Goal: Use online tool/utility: Utilize a website feature to perform a specific function

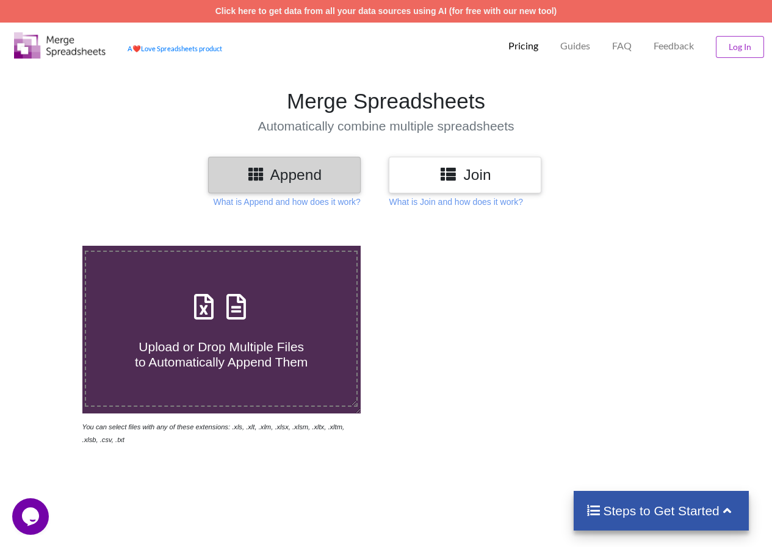
click at [230, 360] on span "Upload or Drop Multiple Files to Automatically Append Them" at bounding box center [221, 354] width 173 height 29
click at [51, 246] on input "Upload or Drop Multiple Files to Automatically Append Them" at bounding box center [51, 246] width 0 height 0
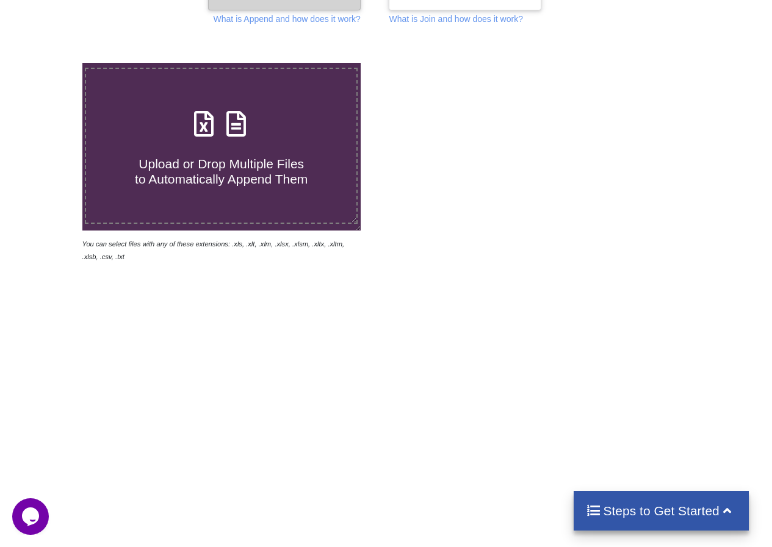
type input "C:\fakepath\B2B_032025_27BQPPD0694H1ZL_GSTR2BQ_09102025.xlsx"
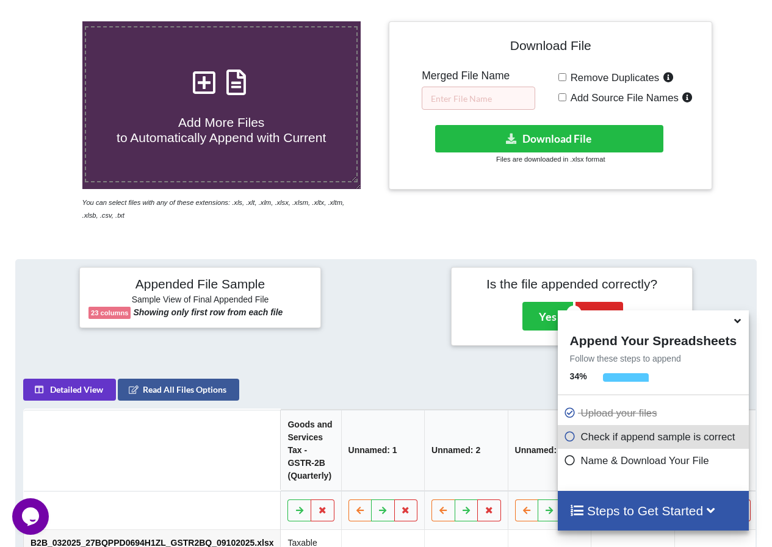
scroll to position [179, 0]
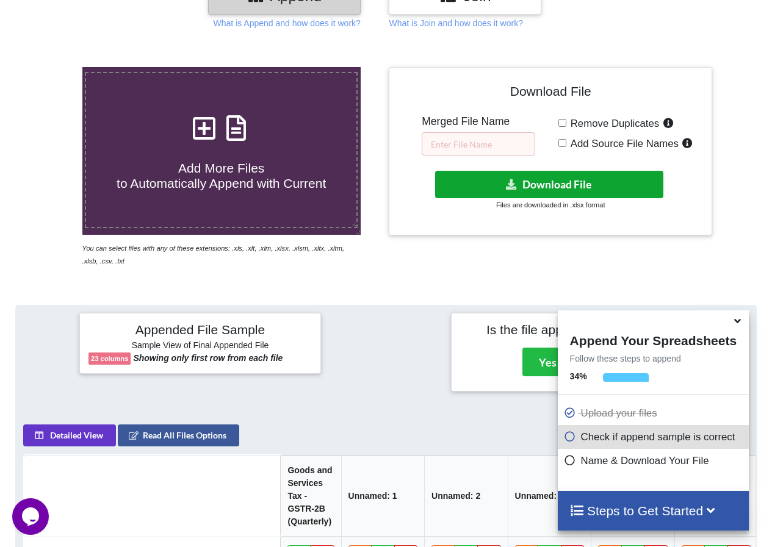
click at [560, 177] on button "Download File" at bounding box center [549, 184] width 229 height 27
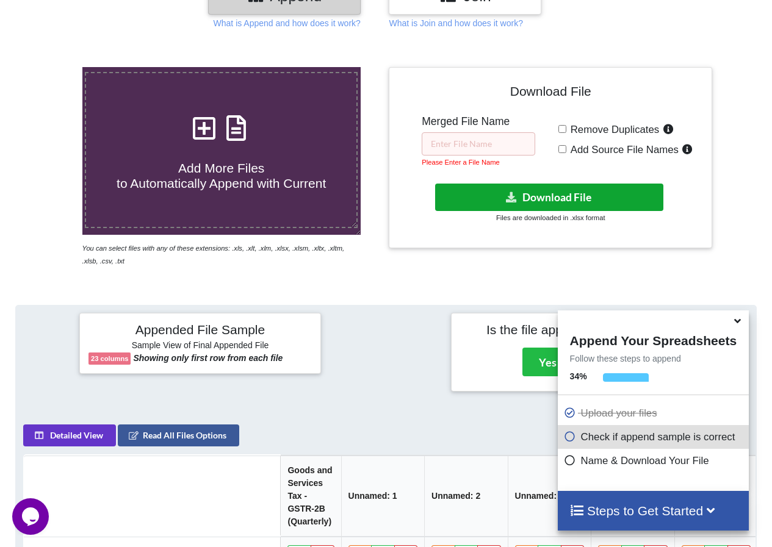
click at [584, 196] on button "Download File" at bounding box center [549, 197] width 229 height 27
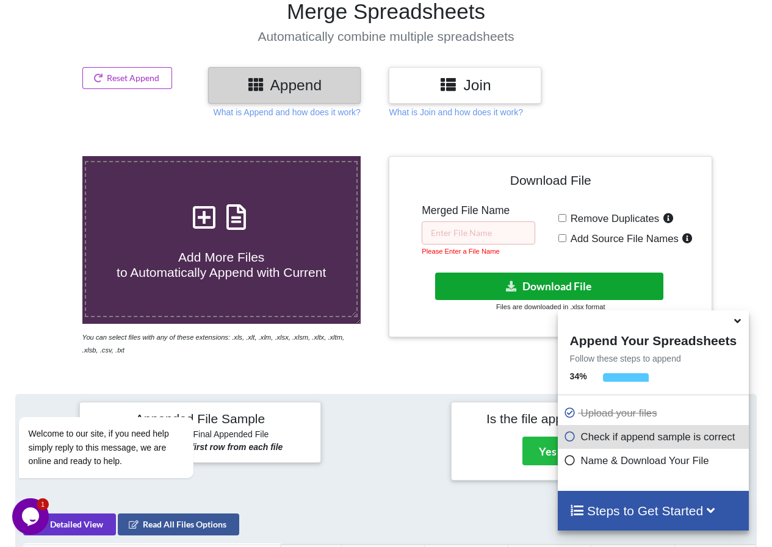
scroll to position [0, 0]
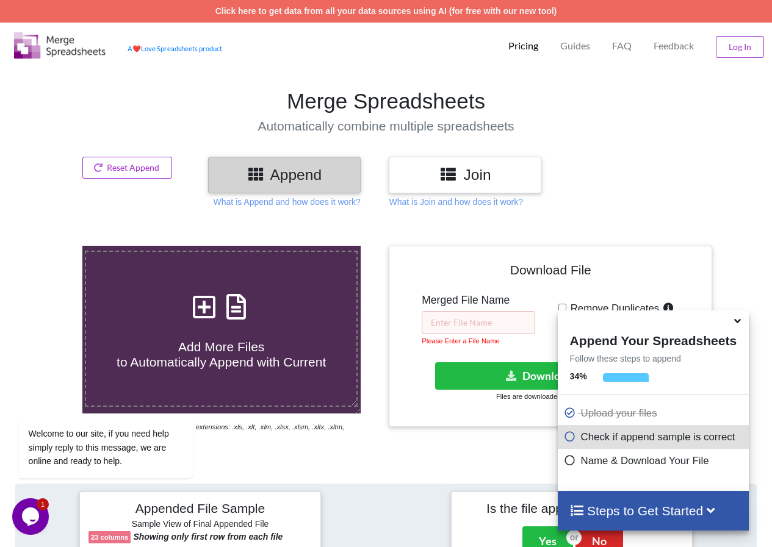
click at [761, 259] on div at bounding box center [748, 346] width 66 height 200
click at [735, 189] on div at bounding box center [748, 175] width 66 height 36
click at [484, 378] on button "Download File" at bounding box center [549, 375] width 229 height 27
click at [36, 501] on button "Opens Chat This icon Opens the chat window." at bounding box center [30, 517] width 37 height 37
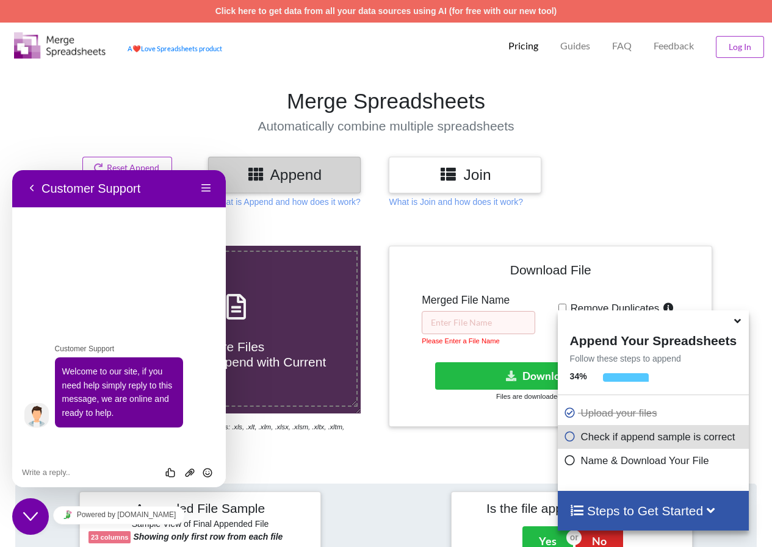
click at [389, 491] on div "Appended File Sample Sample View of Final Appended File 23 columns Showing only…" at bounding box center [386, 531] width 758 height 93
click at [188, 87] on section "Merge Spreadsheets Automatically combine multiple spreadsheets" at bounding box center [386, 111] width 772 height 92
click at [194, 90] on section "Merge Spreadsheets Automatically combine multiple spreadsheets" at bounding box center [386, 111] width 772 height 92
click at [26, 186] on button "Back" at bounding box center [32, 188] width 20 height 18
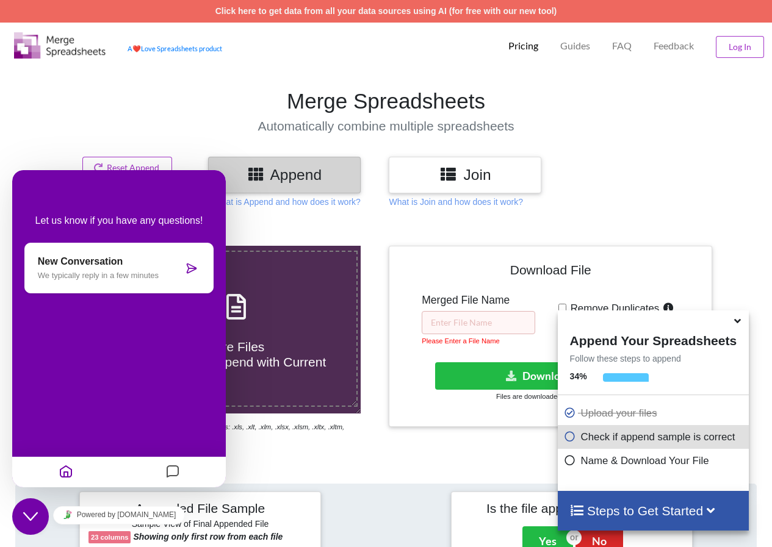
click at [190, 126] on h4 "Automatically combine multiple spreadsheets" at bounding box center [386, 125] width 784 height 15
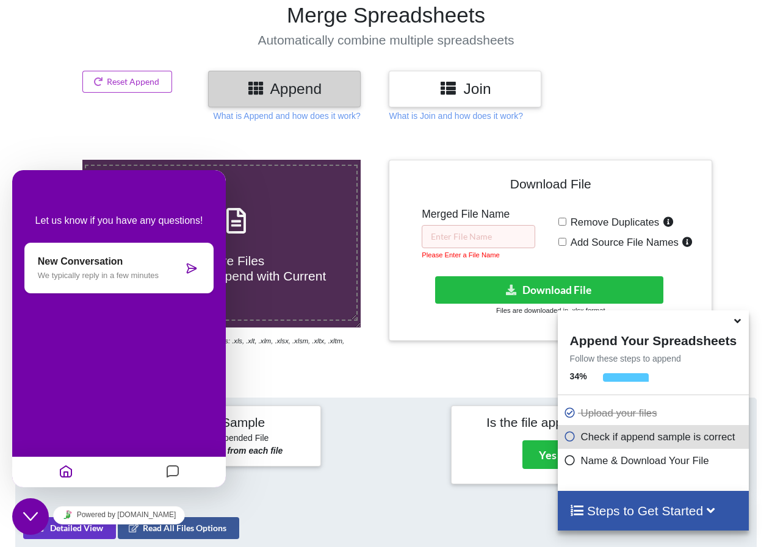
scroll to position [122, 0]
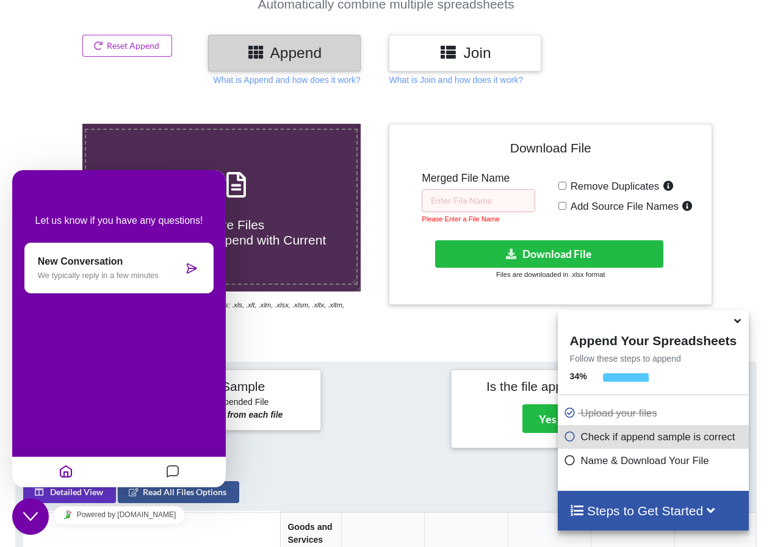
click at [562, 186] on input "Remove Duplicates" at bounding box center [562, 186] width 8 height 8
checkbox input "true"
click at [532, 259] on button "Download File" at bounding box center [549, 253] width 229 height 27
click at [595, 254] on button "Download File" at bounding box center [549, 253] width 229 height 27
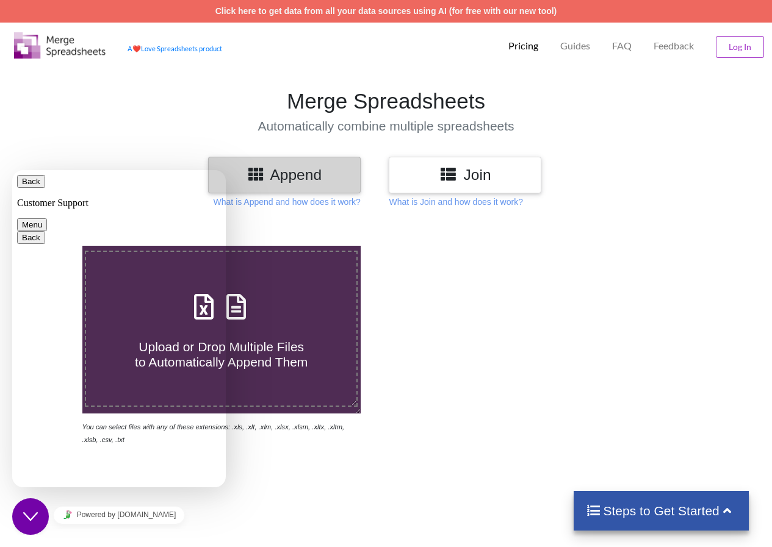
click at [497, 477] on div "Upload or Drop Multiple Files to Automatically Append Them You can select files…" at bounding box center [386, 493] width 772 height 547
click at [387, 351] on div at bounding box center [551, 346] width 330 height 200
click at [28, 184] on button "Back" at bounding box center [31, 181] width 28 height 13
click at [198, 115] on div "Merge Spreadsheets Automatically combine multiple spreadsheets" at bounding box center [386, 110] width 784 height 45
